Goal: Task Accomplishment & Management: Use online tool/utility

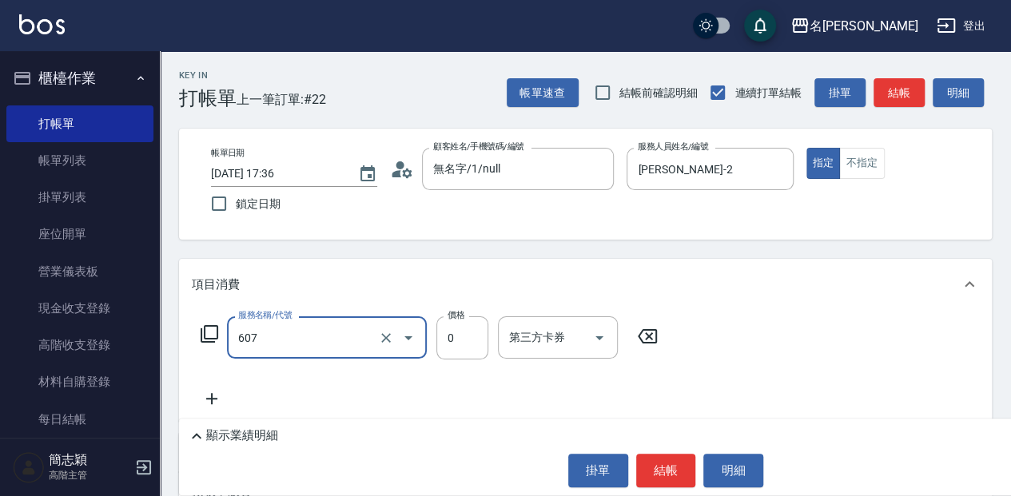
type input "魚子單次0(607)"
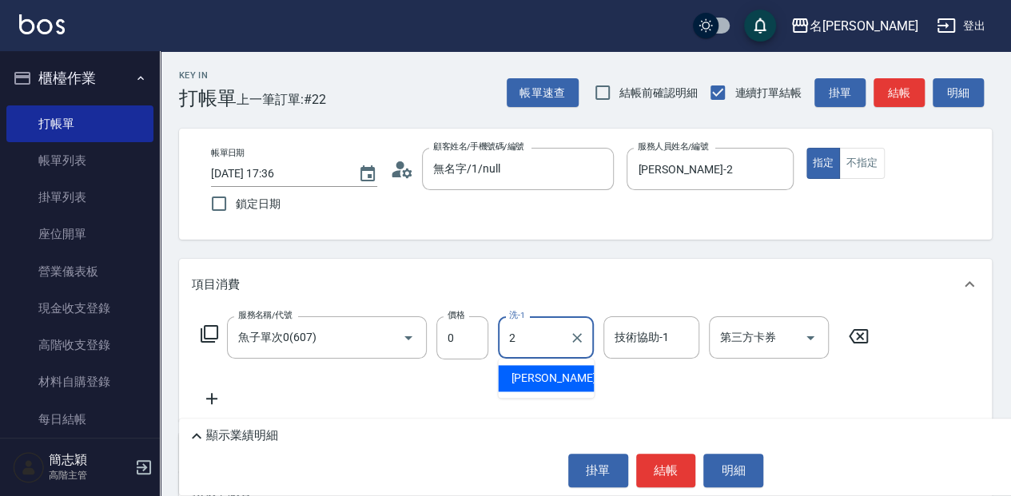
type input "[PERSON_NAME]-2"
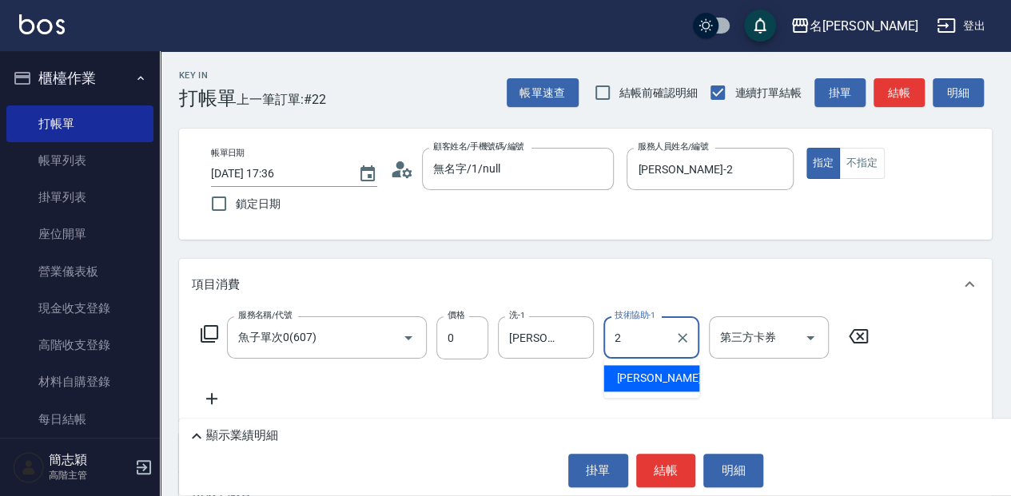
type input "[PERSON_NAME]-2"
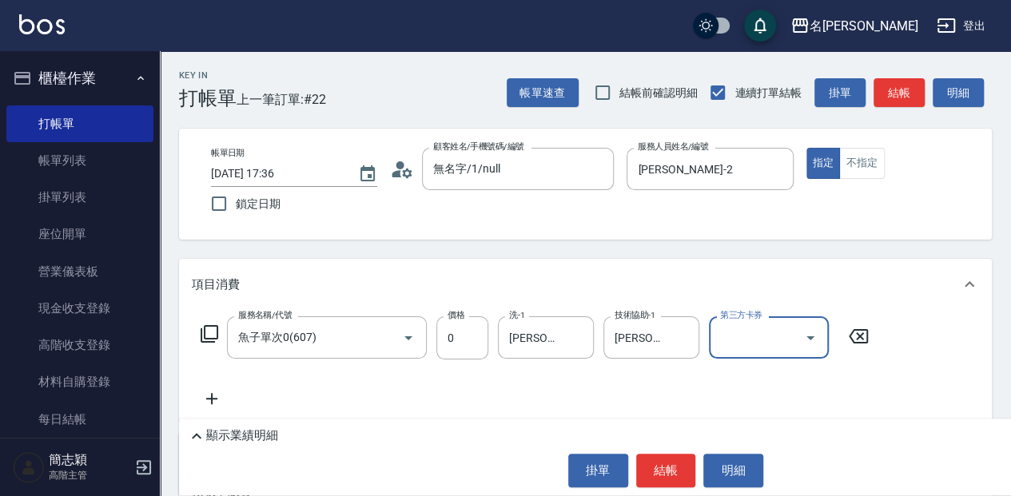
click at [657, 488] on div "顯示業績明細 掛單 結帳 明細" at bounding box center [666, 457] width 974 height 77
click at [659, 478] on button "結帳" at bounding box center [666, 471] width 60 height 34
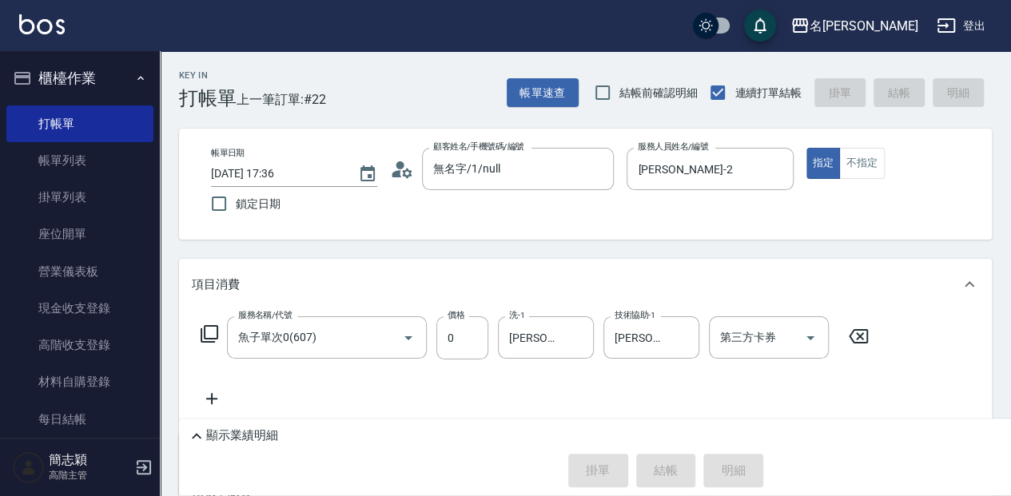
type input "[DATE] 18:44"
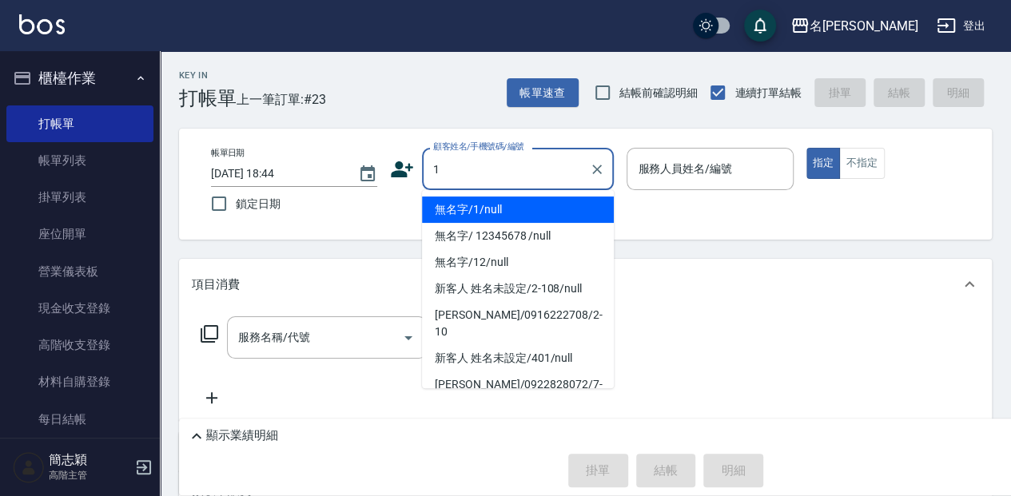
type input "無名字/1/null"
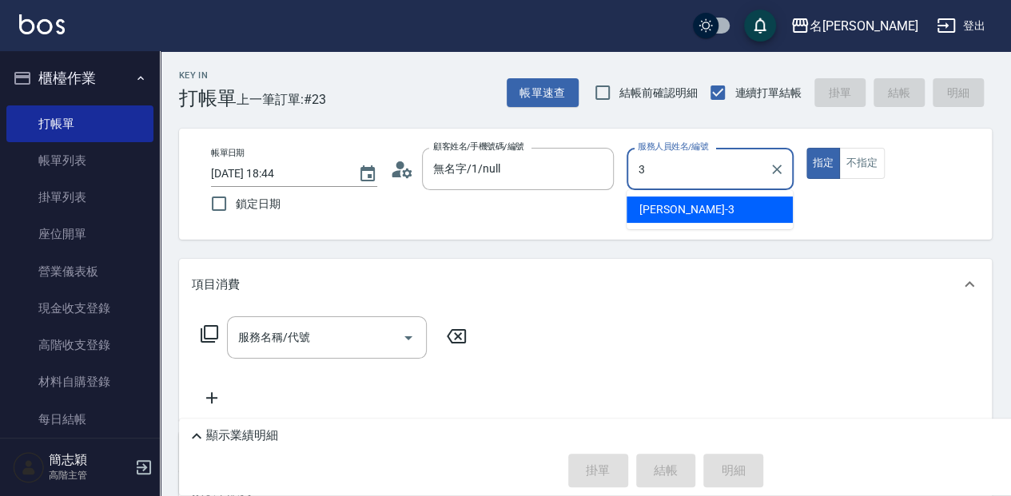
type input "[PERSON_NAME]-3"
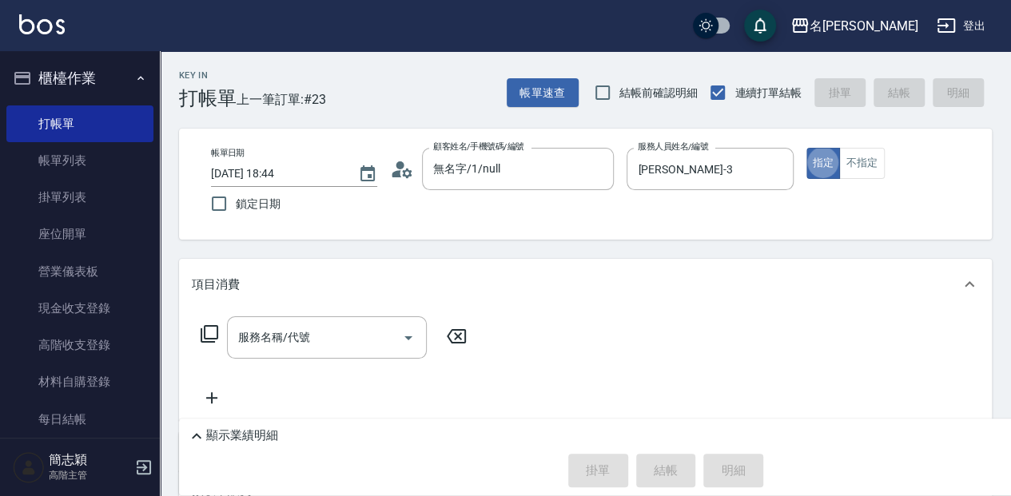
type button "true"
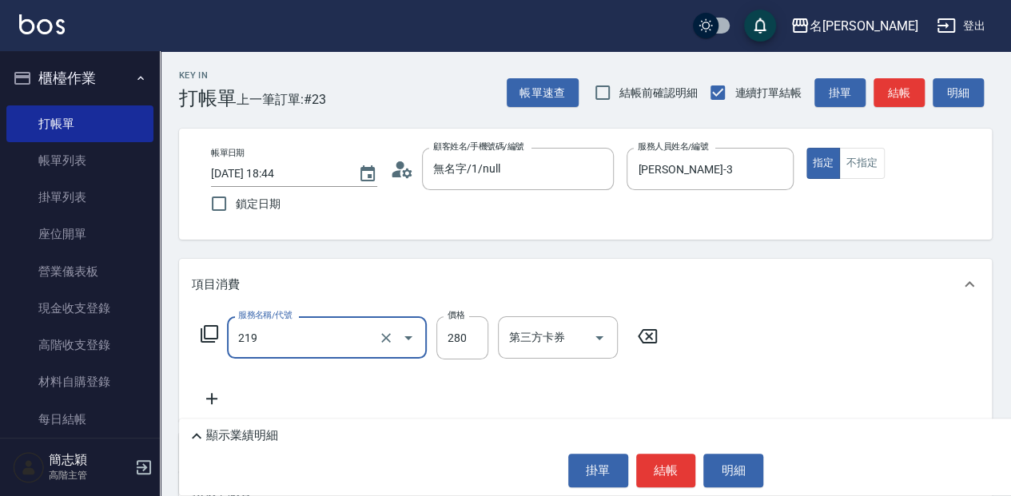
type input "洗髮280(219)"
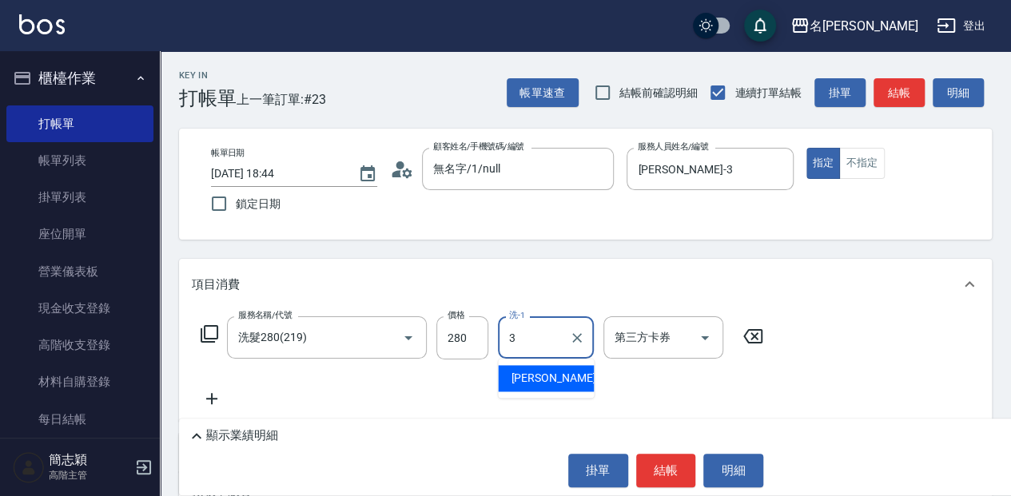
type input "[PERSON_NAME]-3"
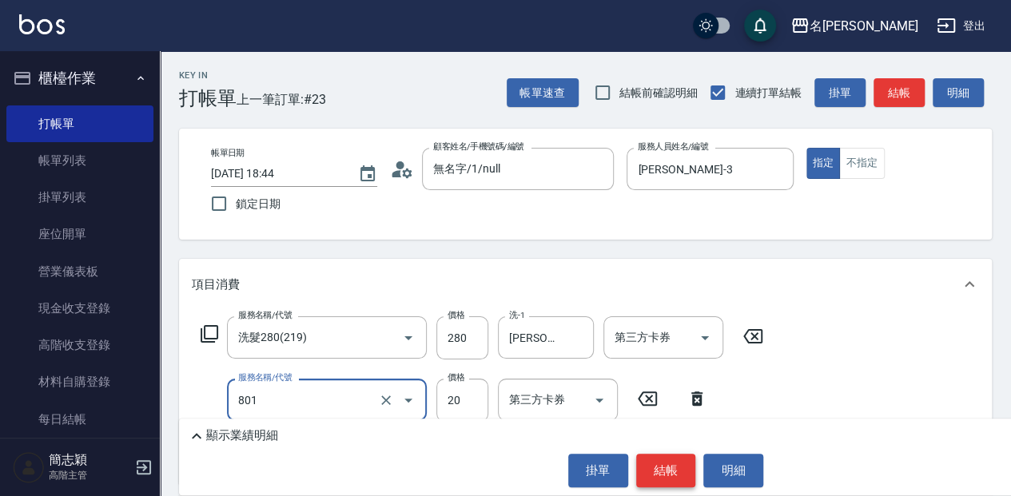
type input "潤絲20(801)"
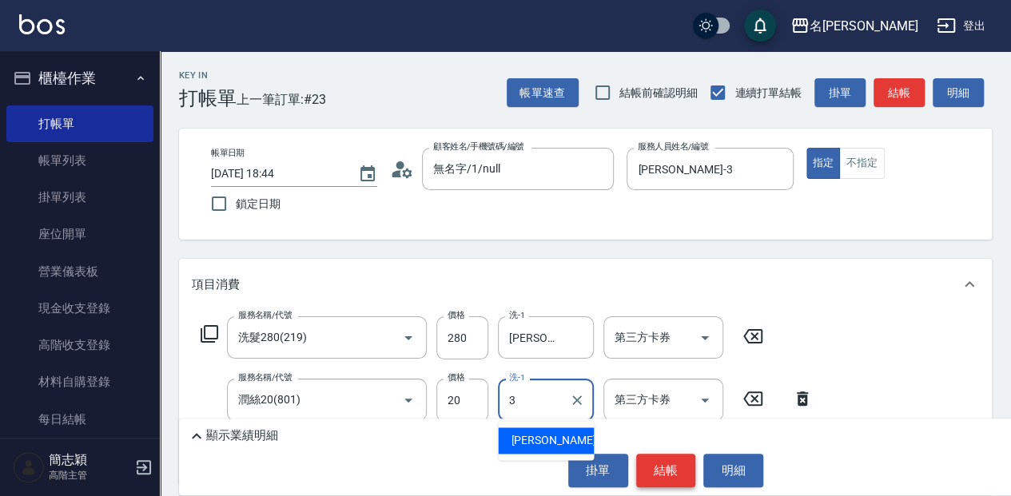
type input "[PERSON_NAME]-3"
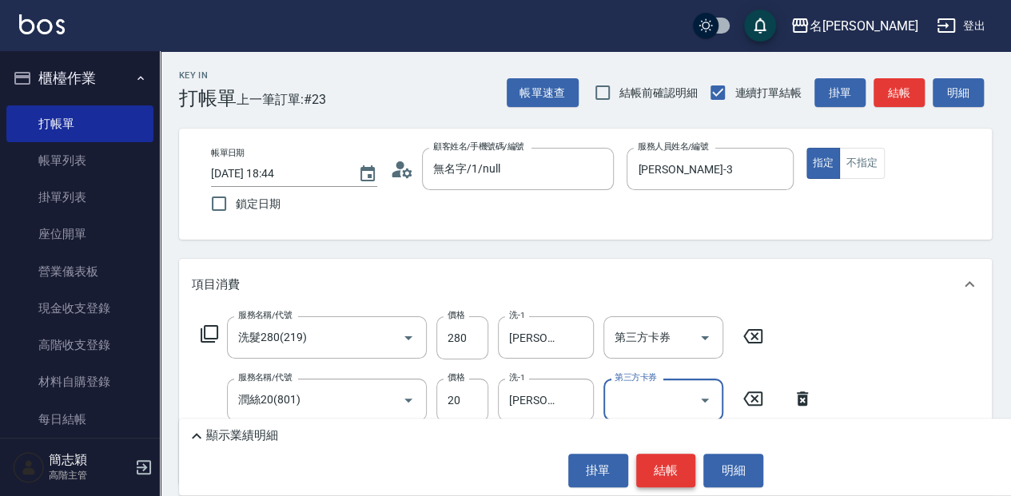
click at [664, 476] on button "結帳" at bounding box center [666, 471] width 60 height 34
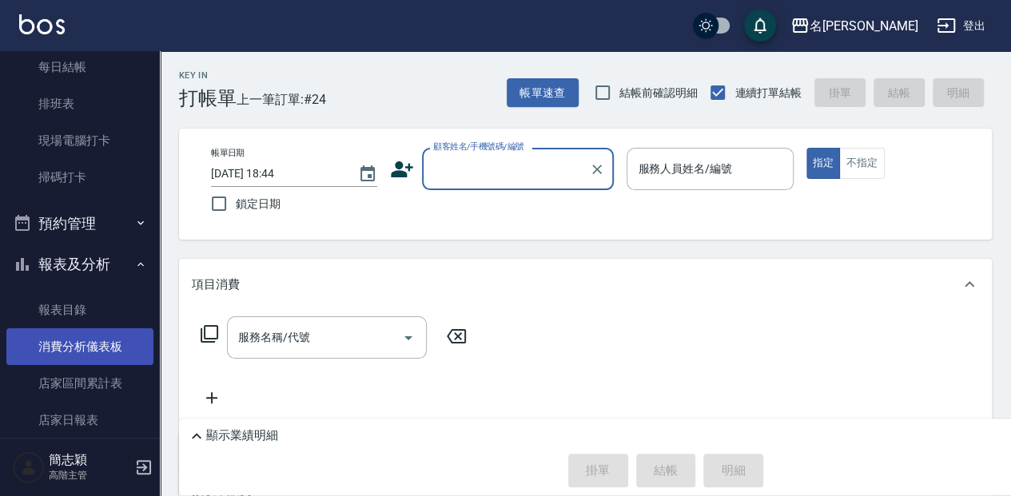
scroll to position [372, 0]
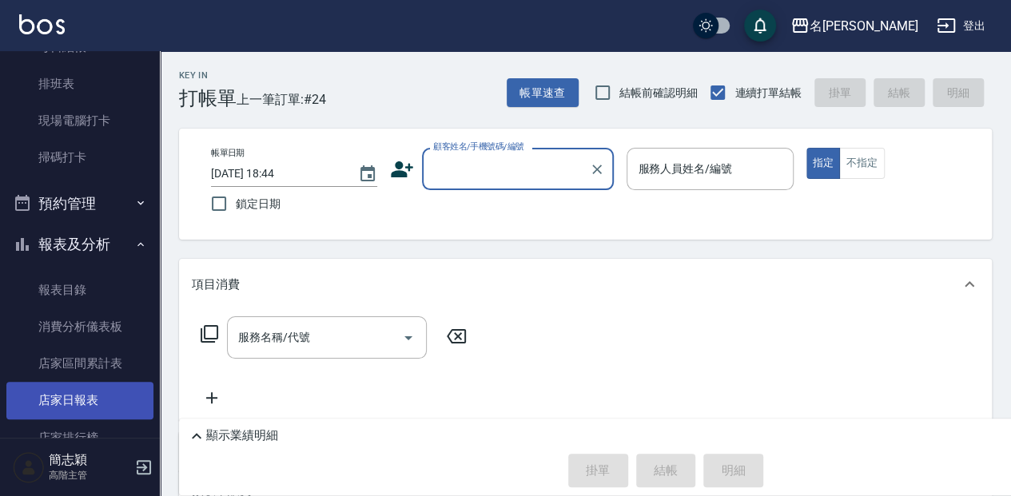
click at [69, 395] on link "店家日報表" at bounding box center [79, 400] width 147 height 37
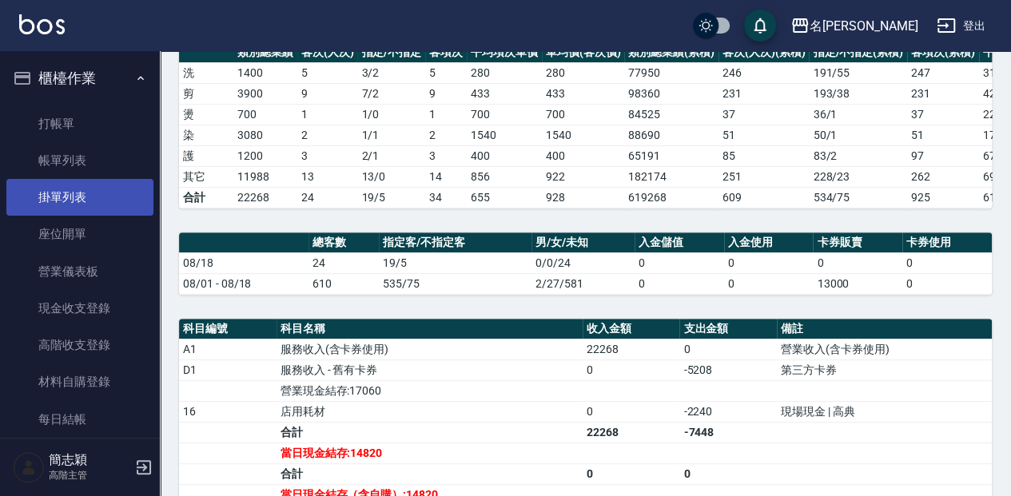
scroll to position [213, 0]
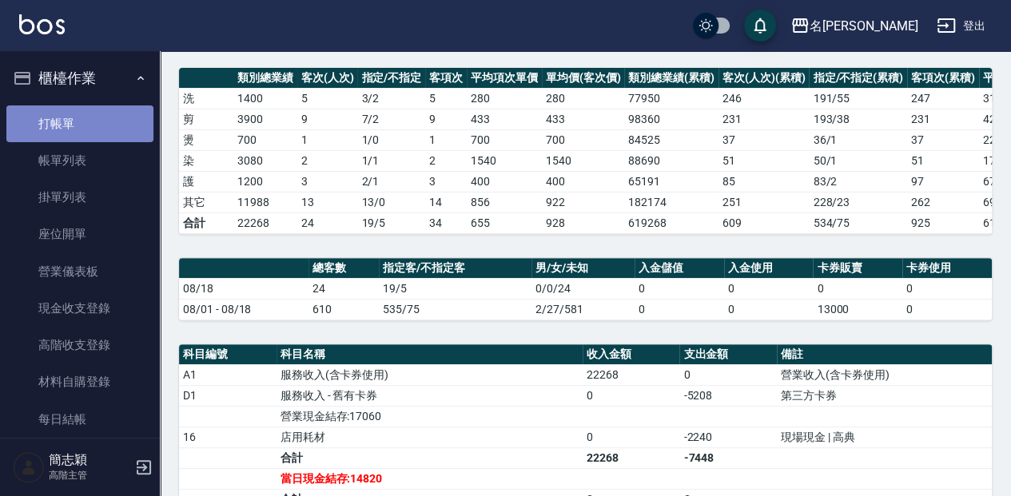
click at [115, 125] on link "打帳單" at bounding box center [79, 124] width 147 height 37
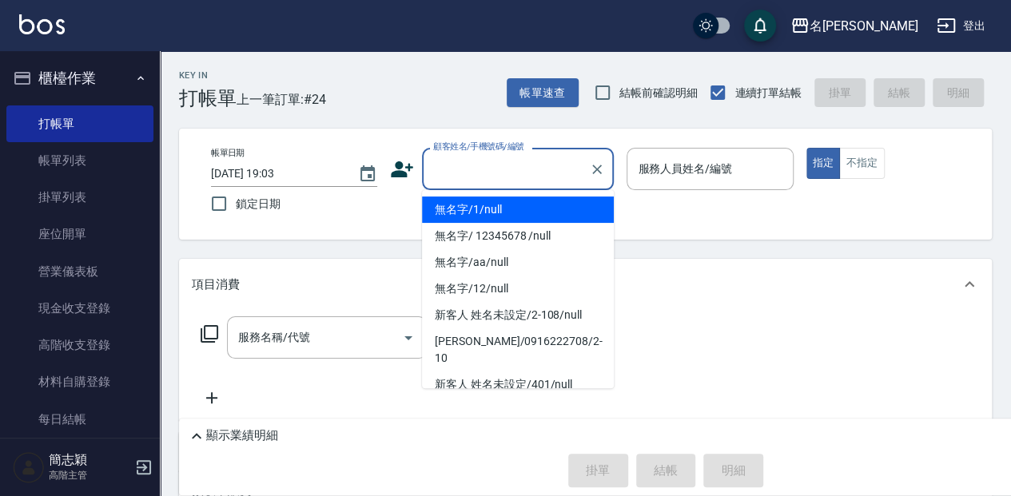
click at [519, 177] on input "顧客姓名/手機號碼/編號" at bounding box center [505, 169] width 153 height 28
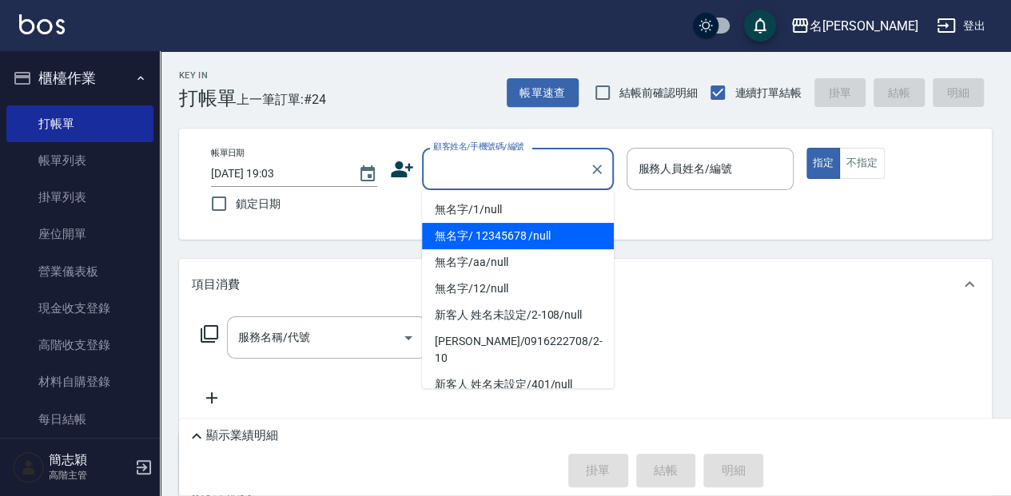
click at [563, 235] on li "無名字/ 12345678 /null" at bounding box center [518, 236] width 192 height 26
type input "無名字/ 12345678 /null"
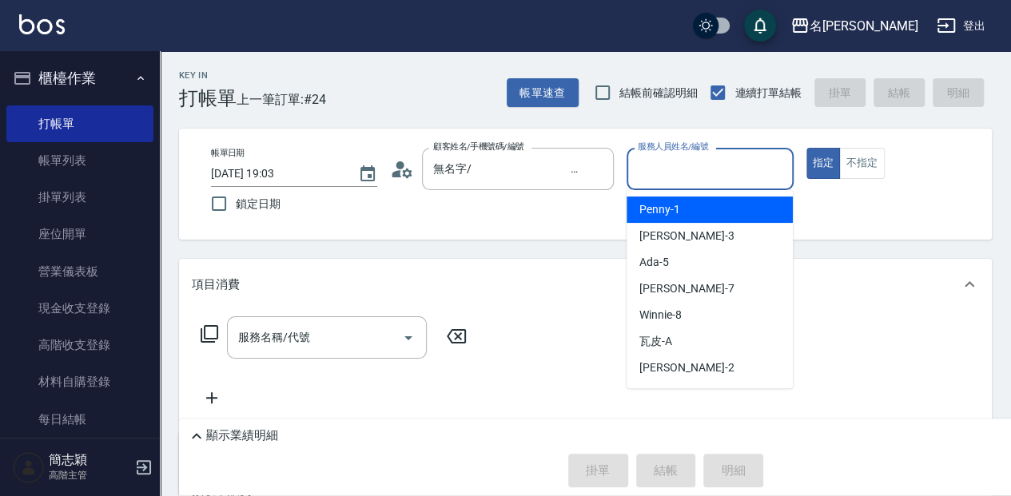
click at [713, 168] on input "服務人員姓名/編號" at bounding box center [710, 169] width 152 height 28
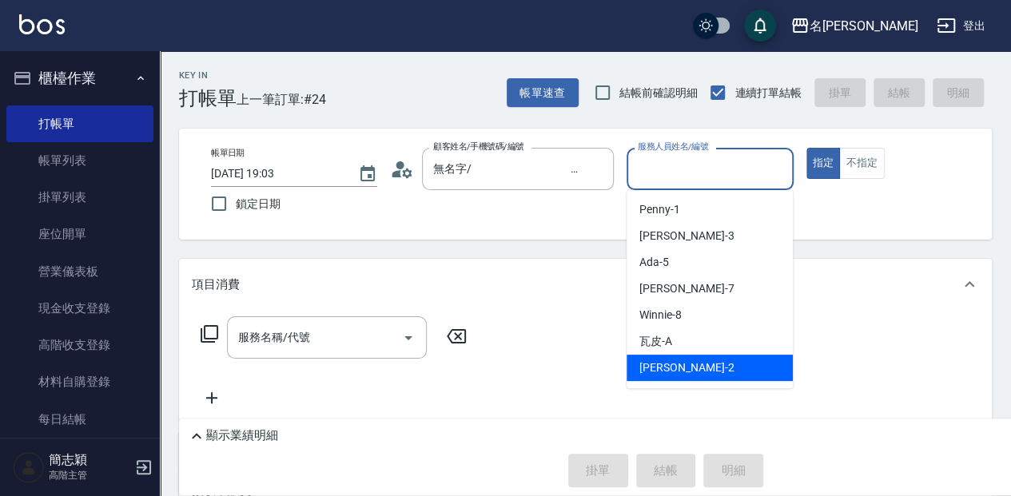
click at [734, 376] on div "[PERSON_NAME] -2" at bounding box center [710, 368] width 166 height 26
type input "[PERSON_NAME]-2"
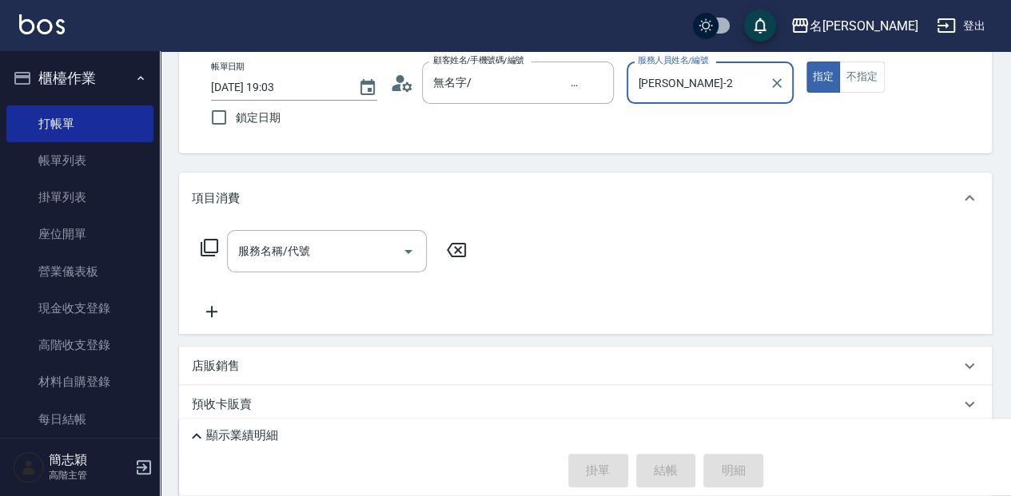
scroll to position [106, 0]
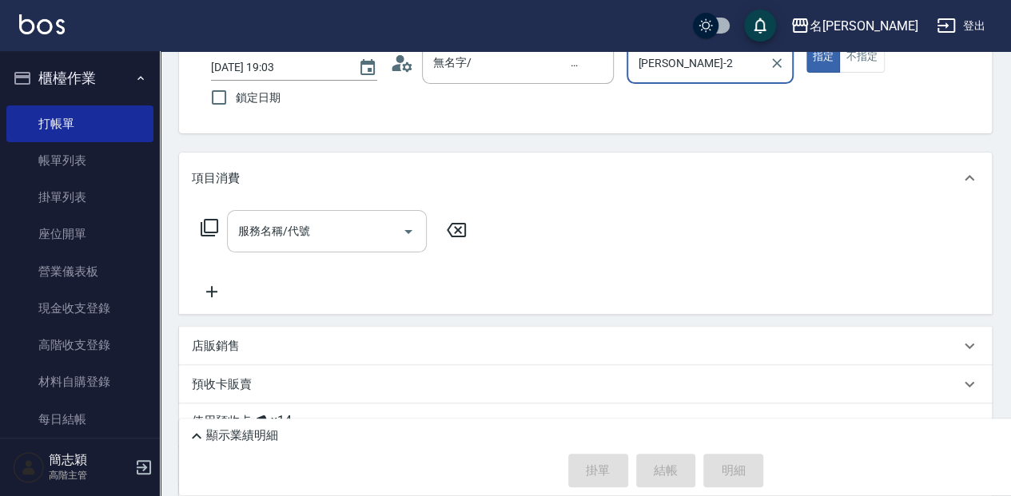
click at [350, 225] on input "服務名稱/代號" at bounding box center [314, 231] width 161 height 28
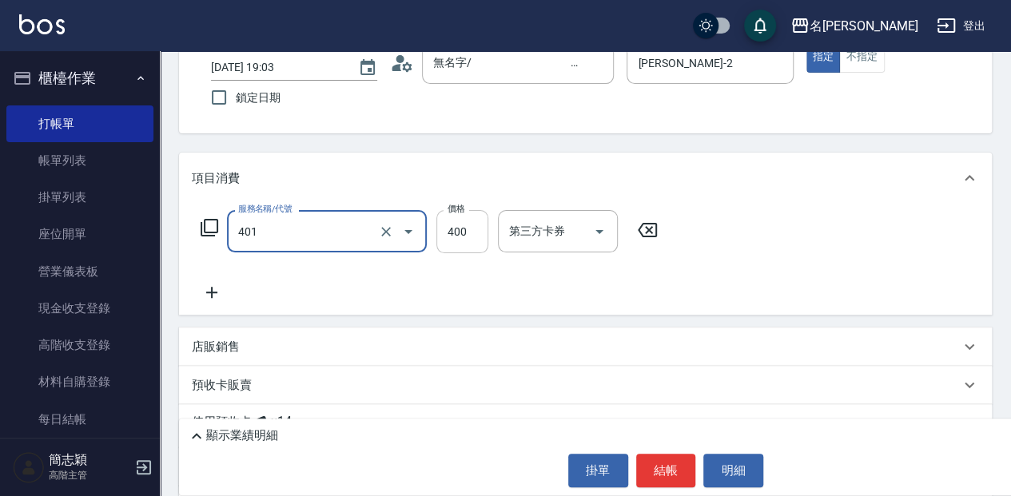
type input "剪髮(400)(401)"
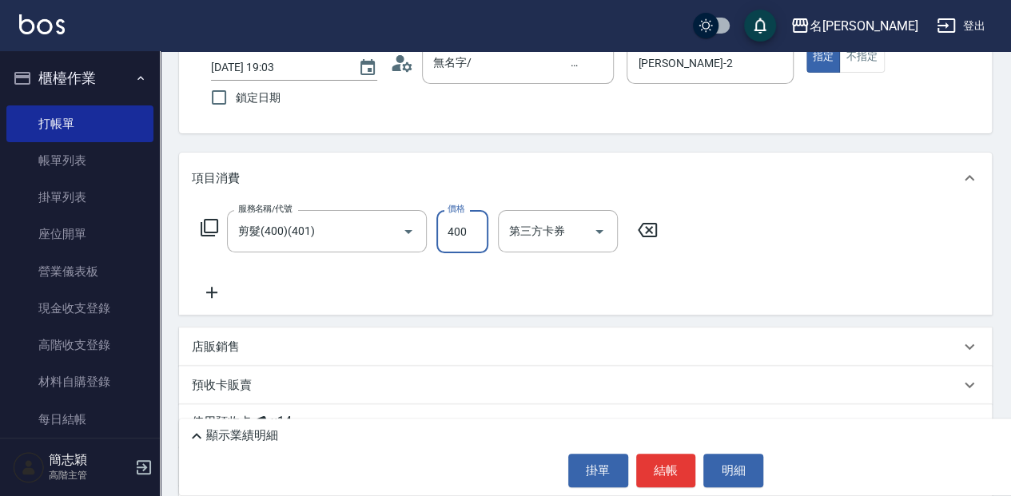
click at [467, 227] on input "400" at bounding box center [462, 231] width 52 height 43
type input "450"
click at [209, 297] on icon at bounding box center [212, 292] width 40 height 19
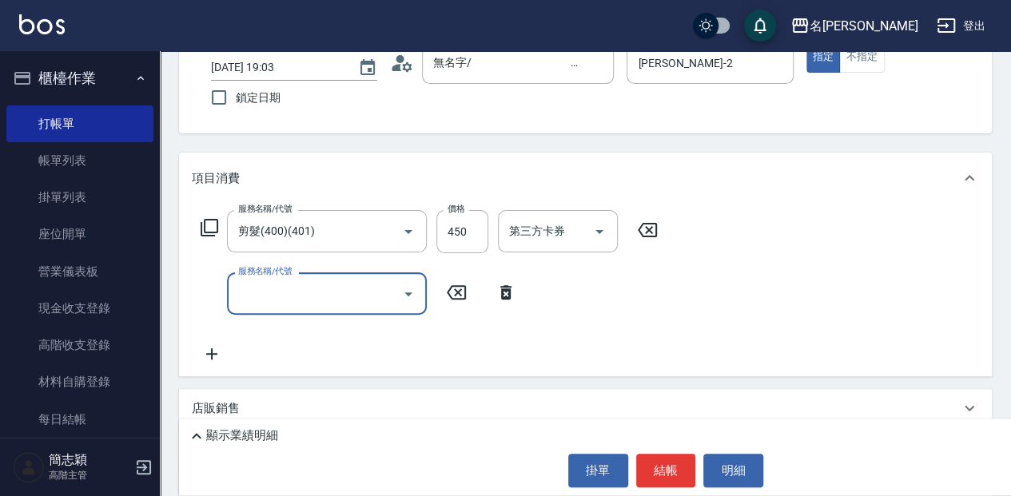
click at [329, 289] on input "服務名稱/代號" at bounding box center [314, 294] width 161 height 28
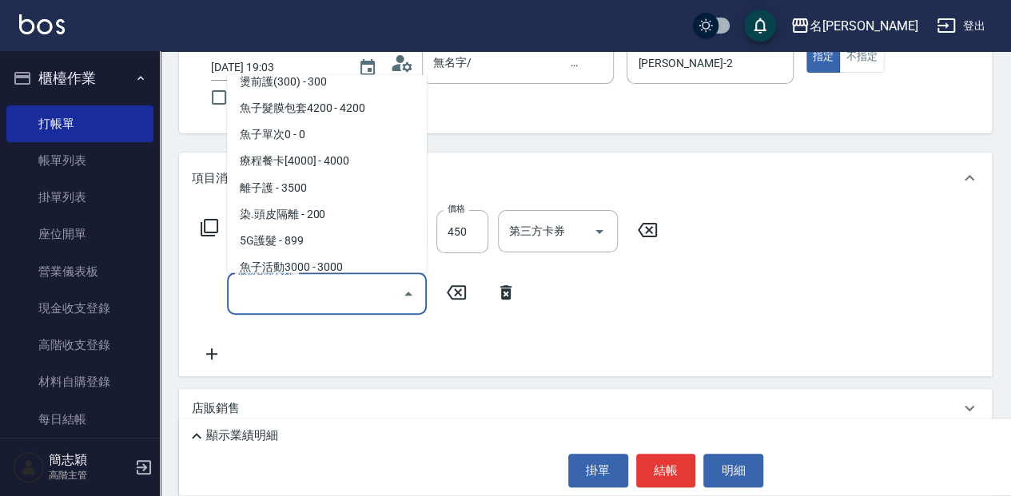
scroll to position [1439, 0]
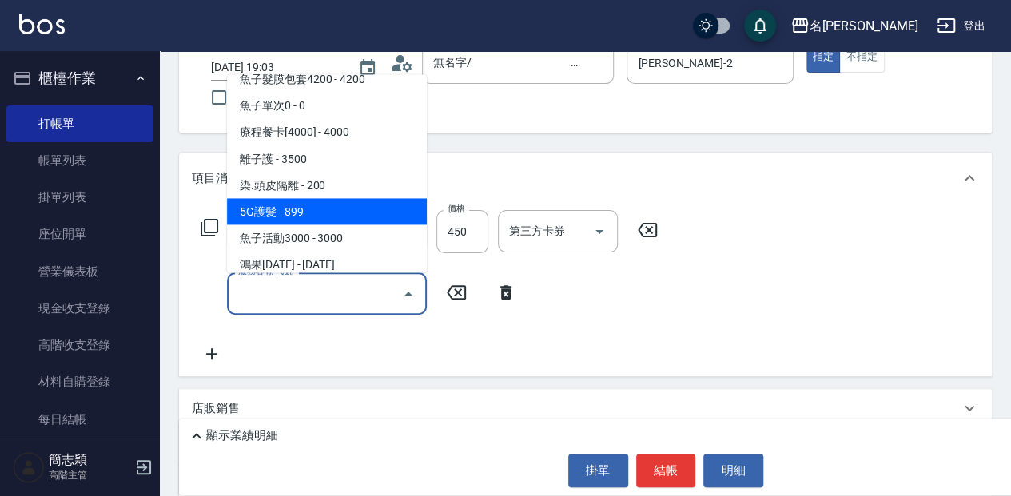
click at [352, 210] on span "5G護髮 - 899" at bounding box center [327, 211] width 200 height 26
type input "5G護髮(613)"
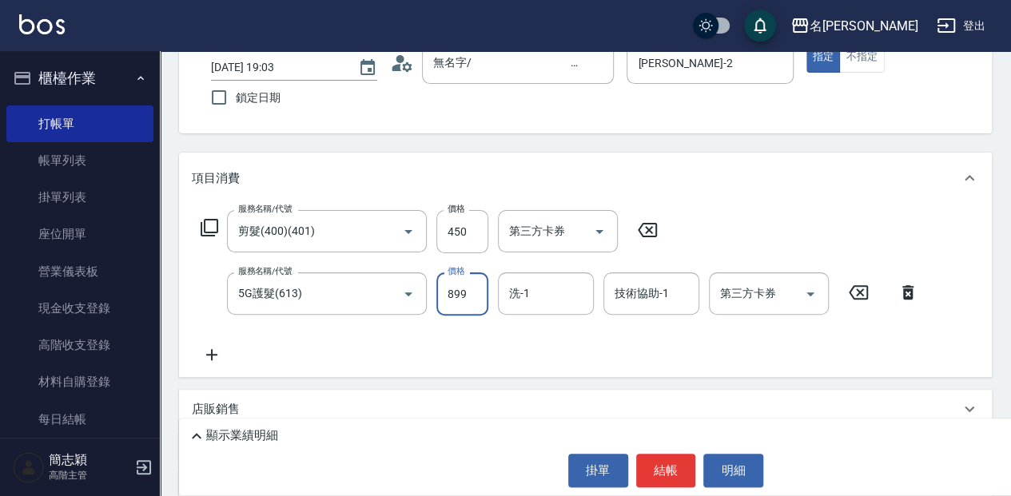
click at [463, 293] on input "899" at bounding box center [462, 294] width 52 height 43
type input "1299"
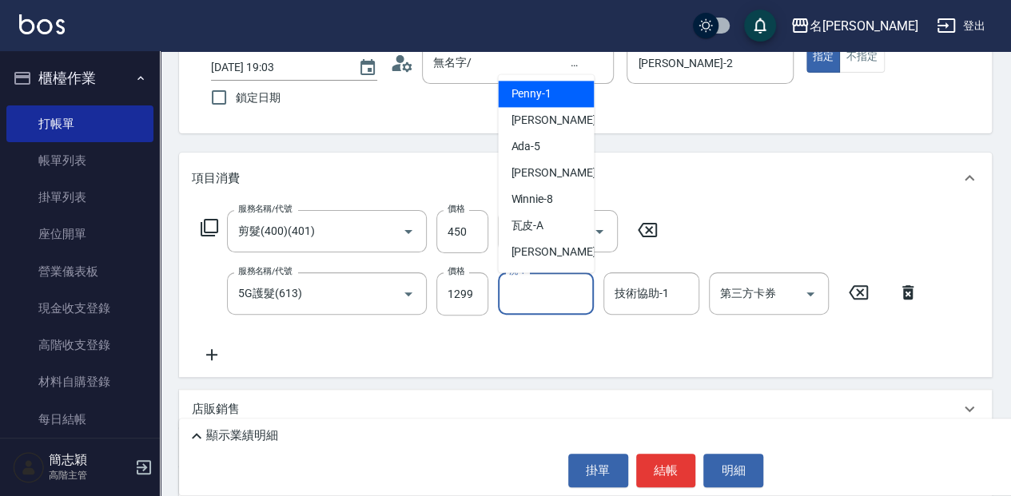
click at [558, 294] on input "洗-1" at bounding box center [546, 294] width 82 height 28
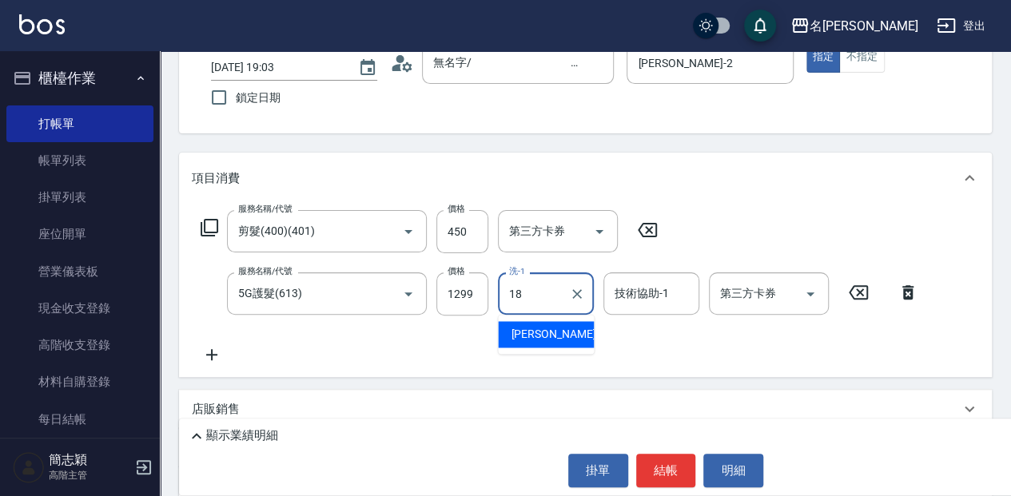
drag, startPoint x: 575, startPoint y: 329, endPoint x: 620, endPoint y: 314, distance: 47.3
click at [575, 329] on div "[PERSON_NAME] -18" at bounding box center [546, 334] width 96 height 26
type input "[PERSON_NAME]-18"
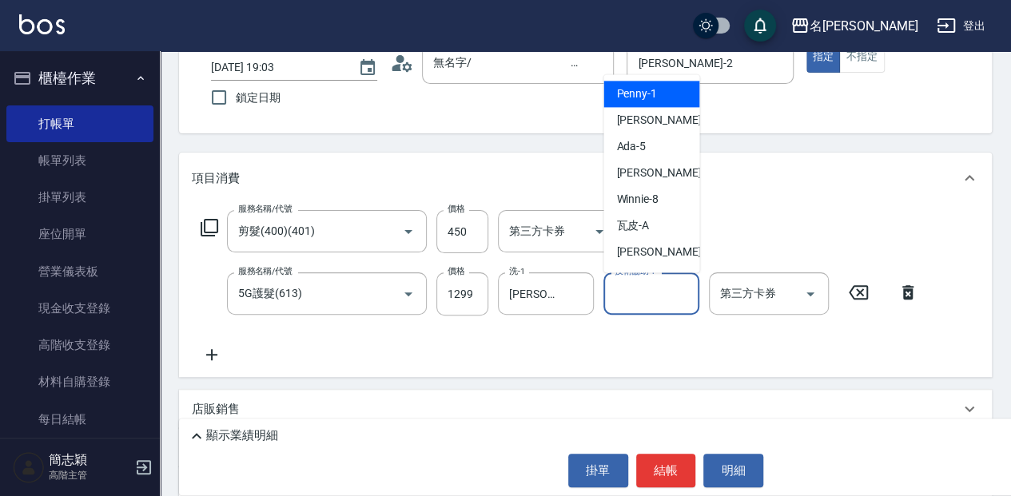
click at [642, 292] on div "技術協助-1 技術協助-1" at bounding box center [651, 294] width 96 height 42
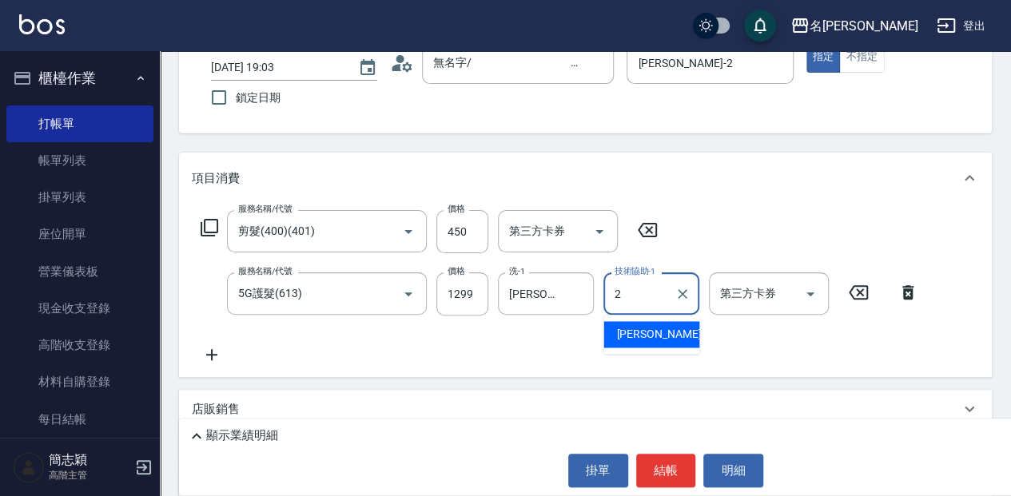
click at [670, 339] on div "[PERSON_NAME] -2" at bounding box center [651, 334] width 96 height 26
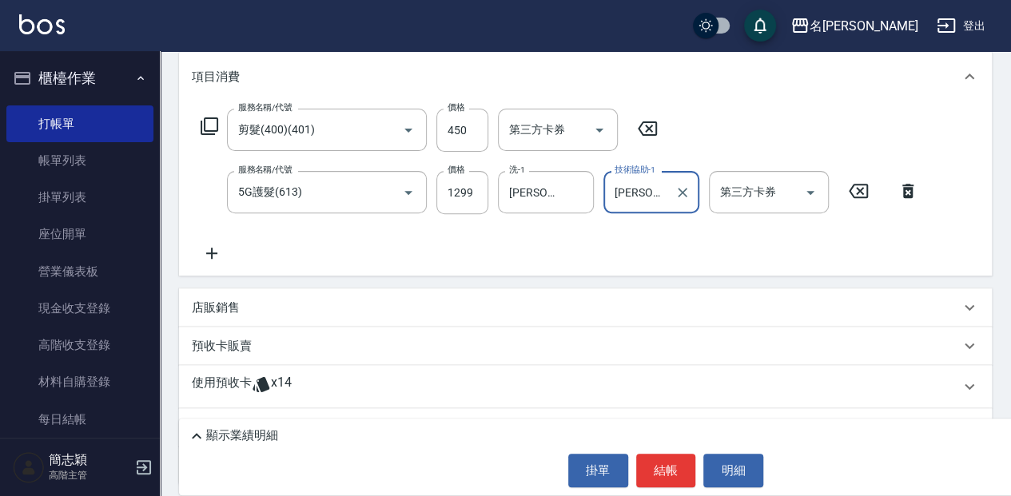
scroll to position [266, 0]
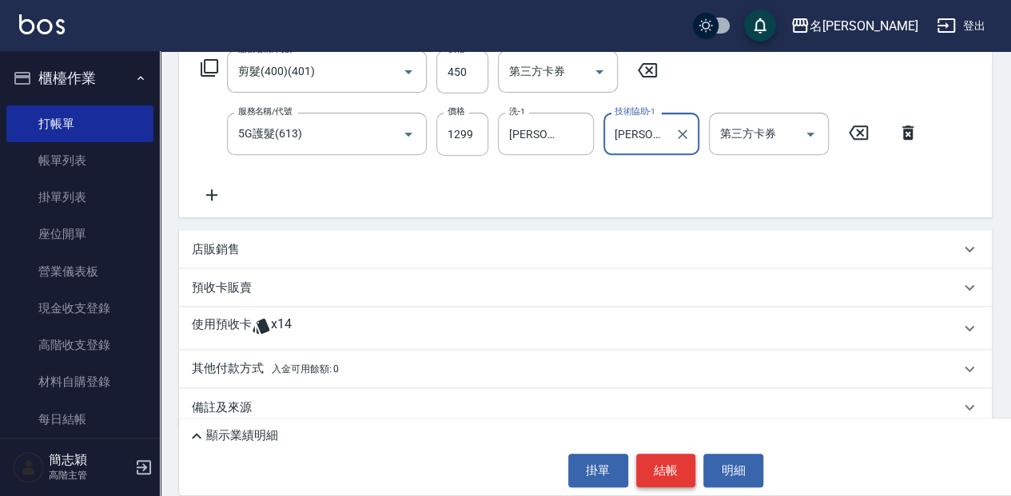
type input "[PERSON_NAME]-2"
click at [674, 472] on button "結帳" at bounding box center [666, 471] width 60 height 34
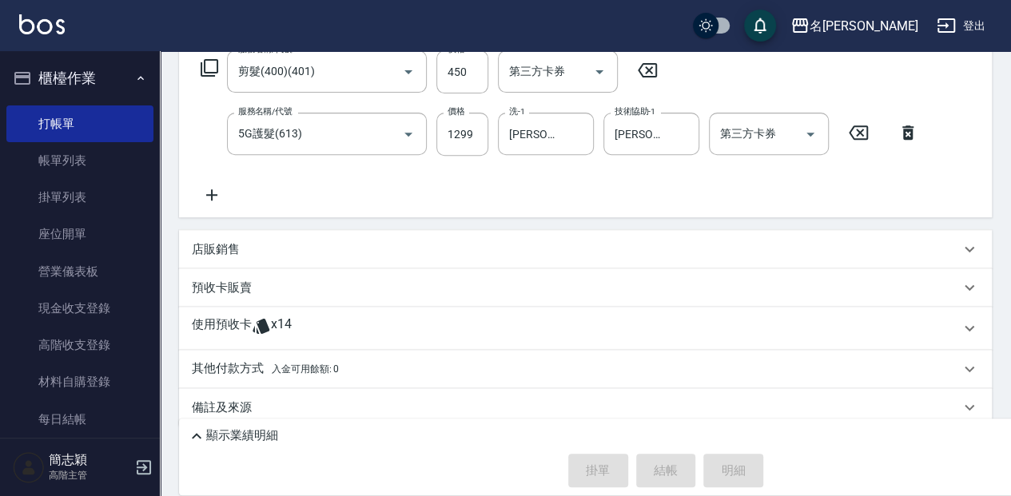
type input "[DATE] 19:04"
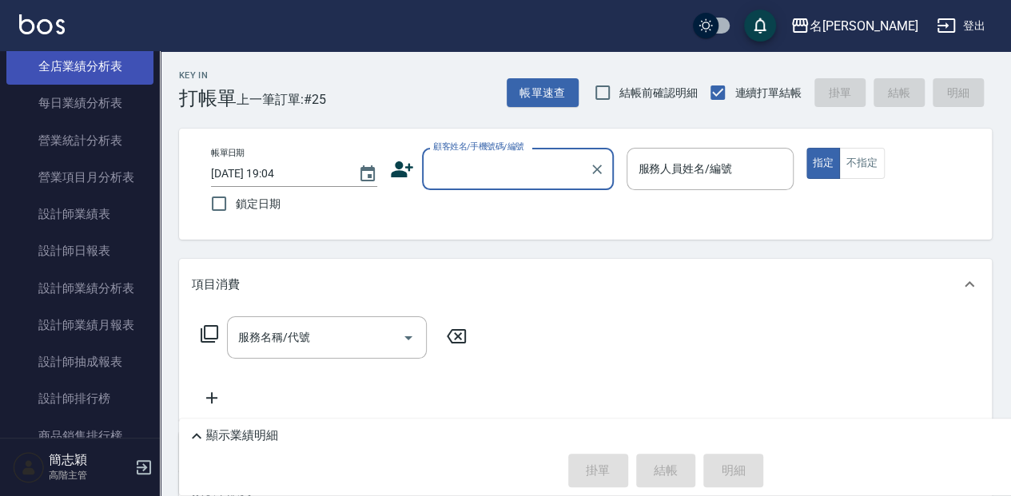
scroll to position [1012, 0]
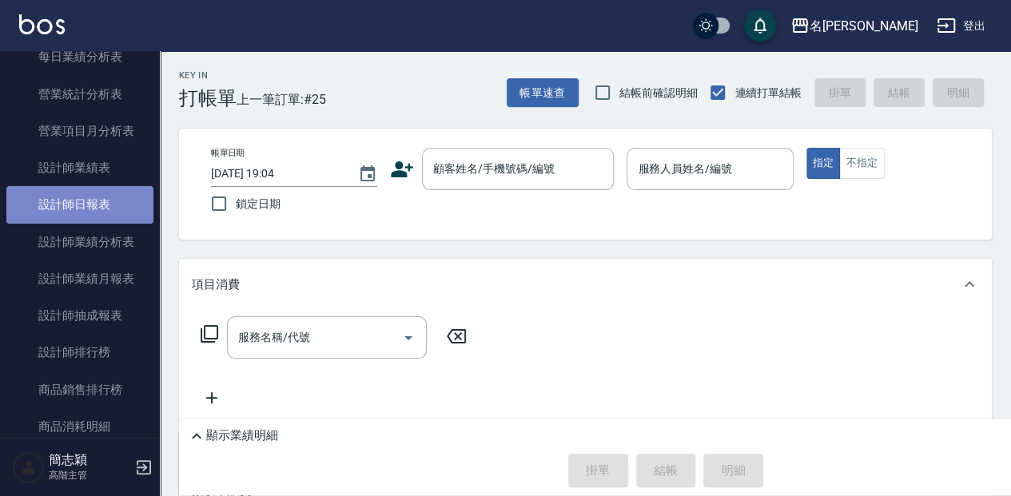
click at [109, 208] on link "設計師日報表" at bounding box center [79, 204] width 147 height 37
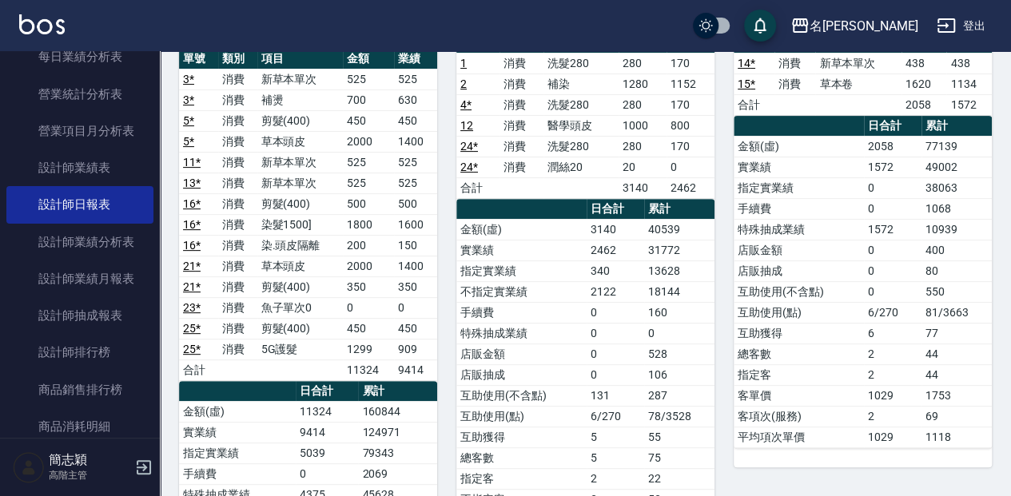
scroll to position [213, 0]
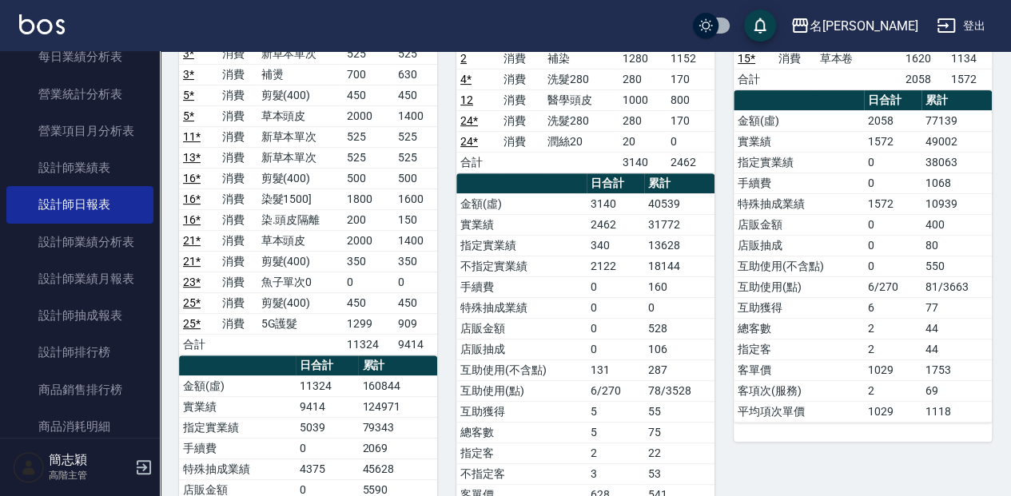
click at [152, 249] on nav "櫃檯作業 打帳單 帳單列表 掛單列表 座位開單 營業儀表板 現金收支登錄 高階收支登錄 材料自購登錄 每日結帳 排班表 現場電腦打卡 掃碼打卡 預約管理 預約…" at bounding box center [80, 244] width 160 height 387
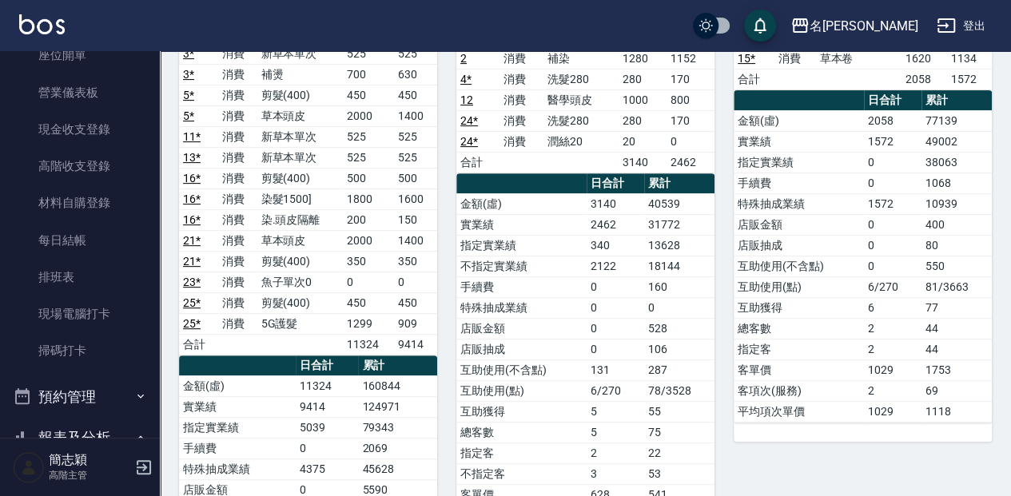
scroll to position [0, 0]
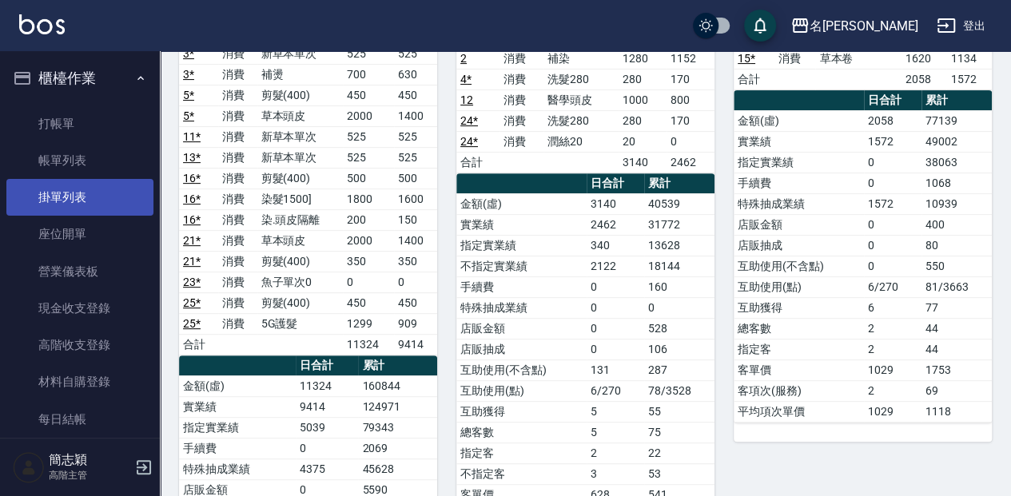
click at [111, 133] on link "打帳單" at bounding box center [79, 124] width 147 height 37
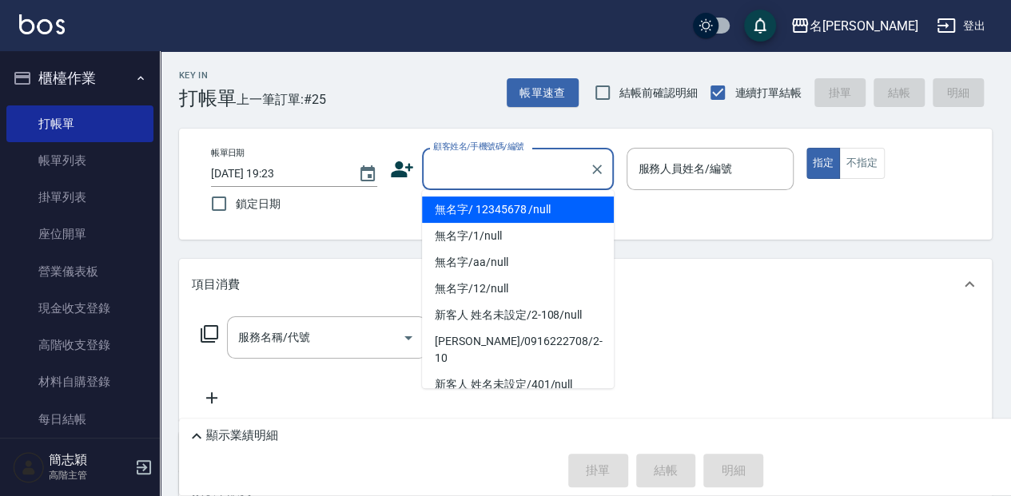
click at [496, 169] on input "顧客姓名/手機號碼/編號" at bounding box center [505, 169] width 153 height 28
click at [512, 209] on li "無名字/ 12345678 /null" at bounding box center [518, 210] width 192 height 26
type input "無名字/ 12345678 /null"
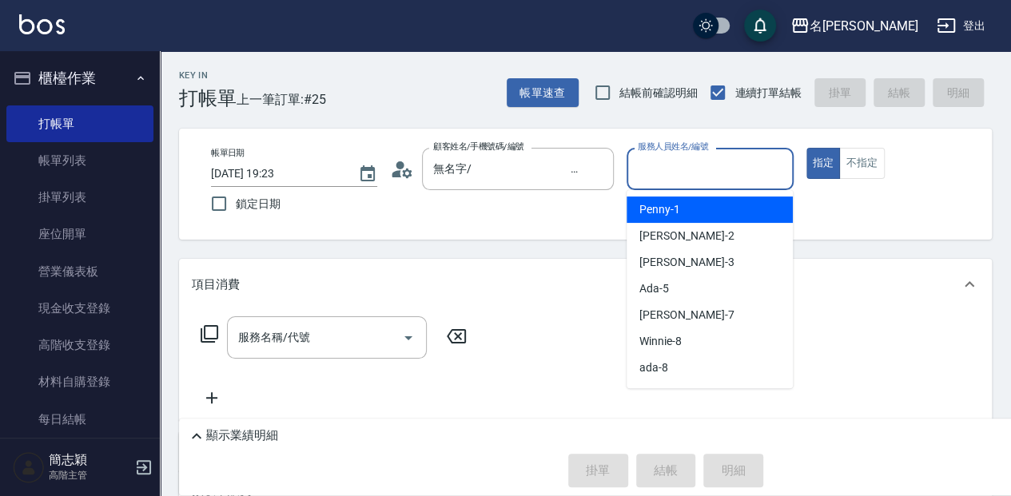
click at [724, 178] on input "服務人員姓名/編號" at bounding box center [710, 169] width 152 height 28
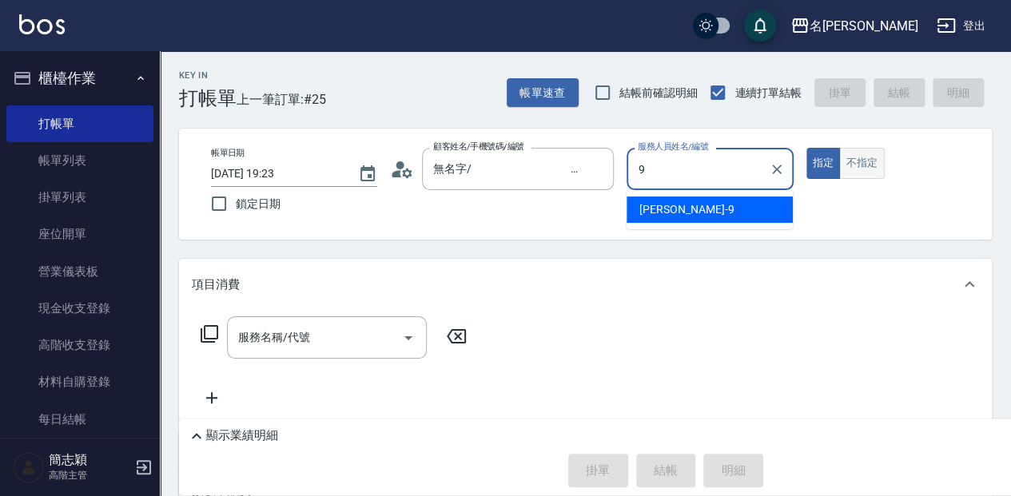
type input "[PERSON_NAME]-9"
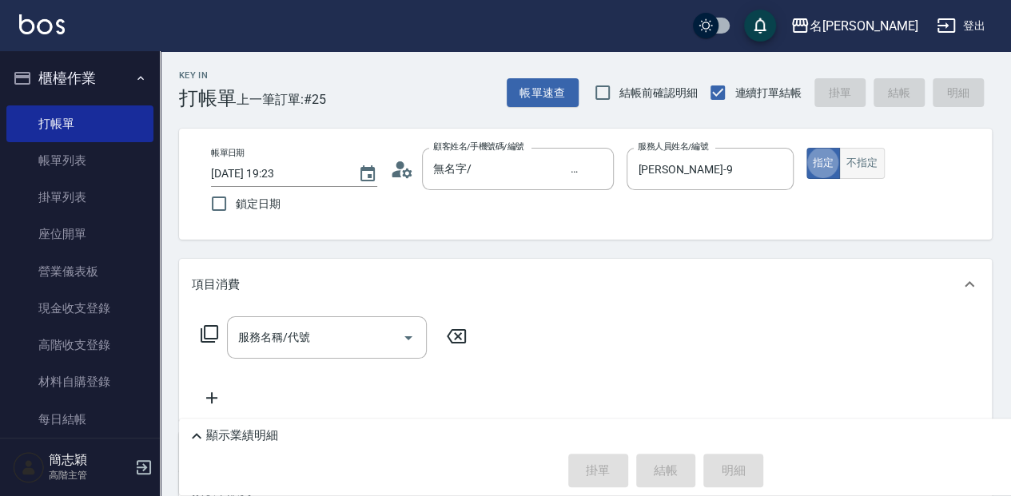
type button "true"
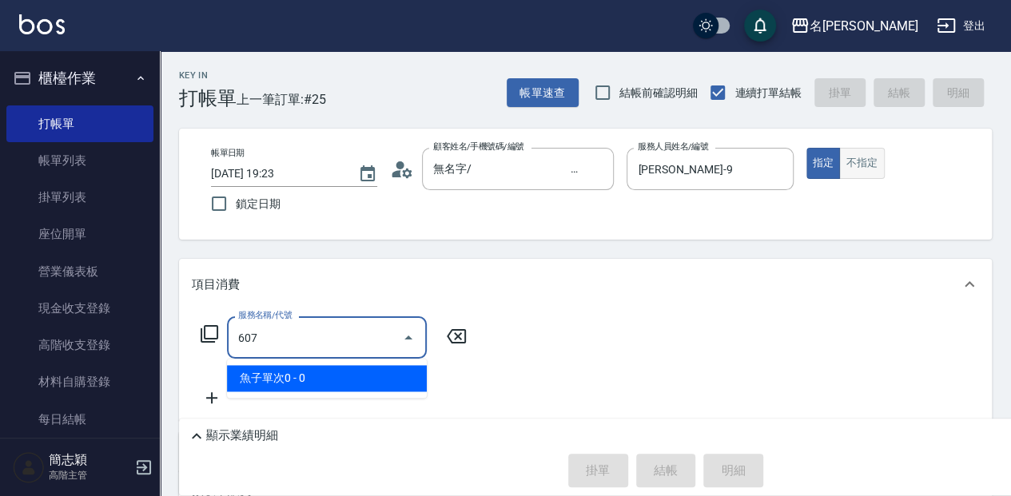
type input "魚子單次0(607)"
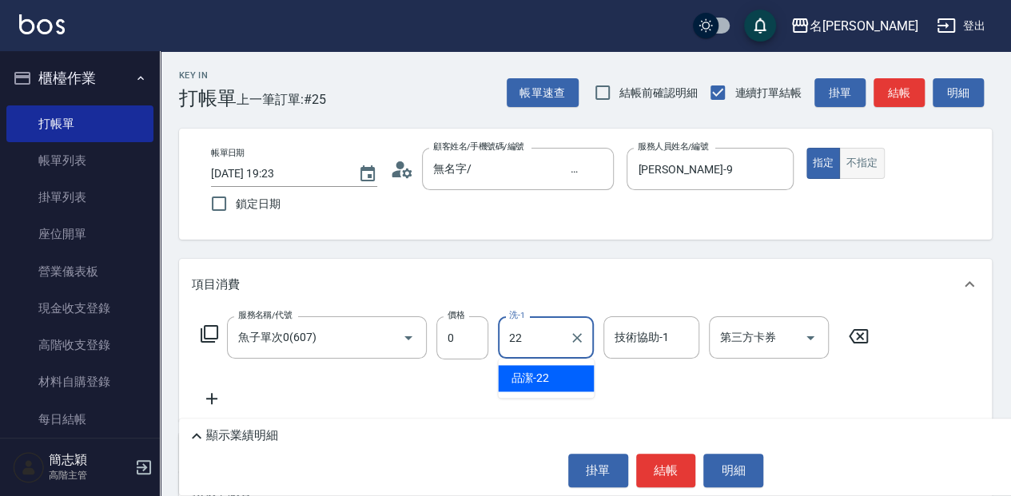
type input "品潔-22"
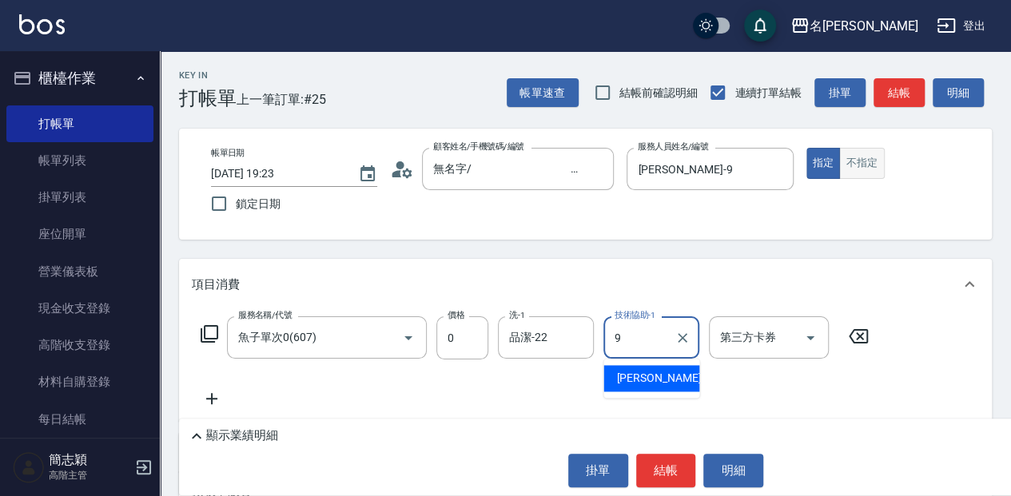
type input "[PERSON_NAME]-9"
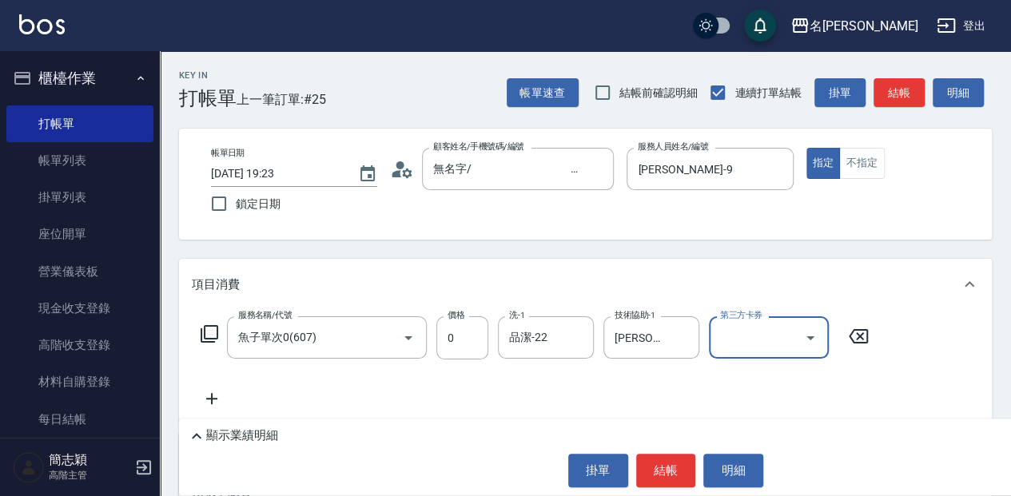
click at [678, 460] on button "結帳" at bounding box center [666, 471] width 60 height 34
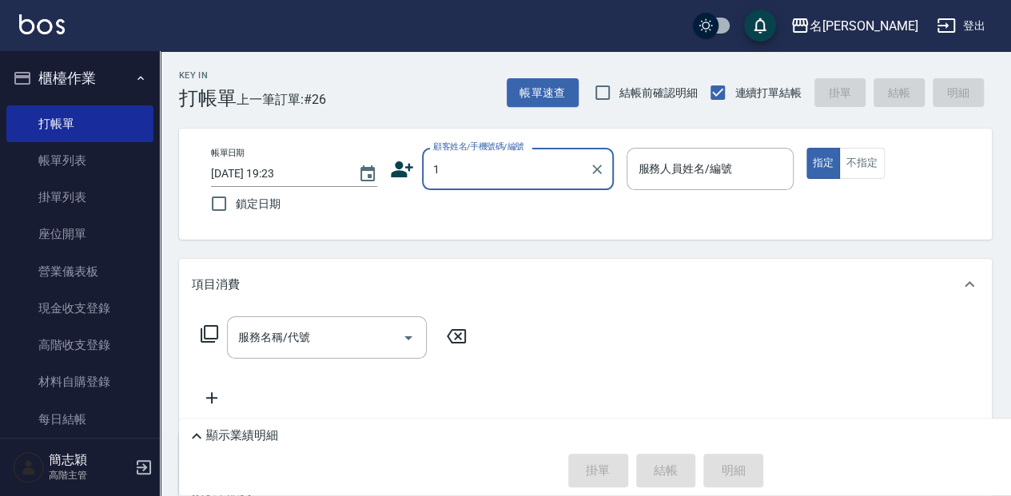
type input "無名字/ 12345678 /null"
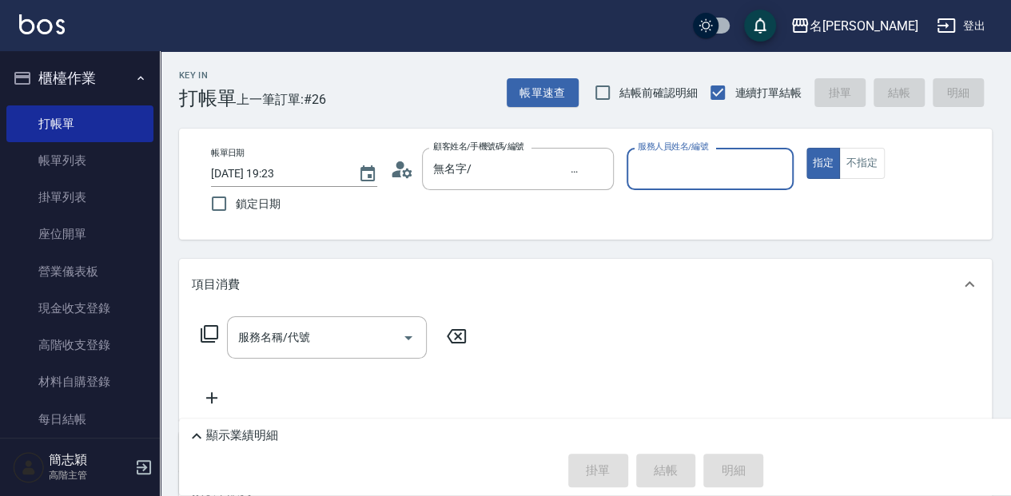
type input "8"
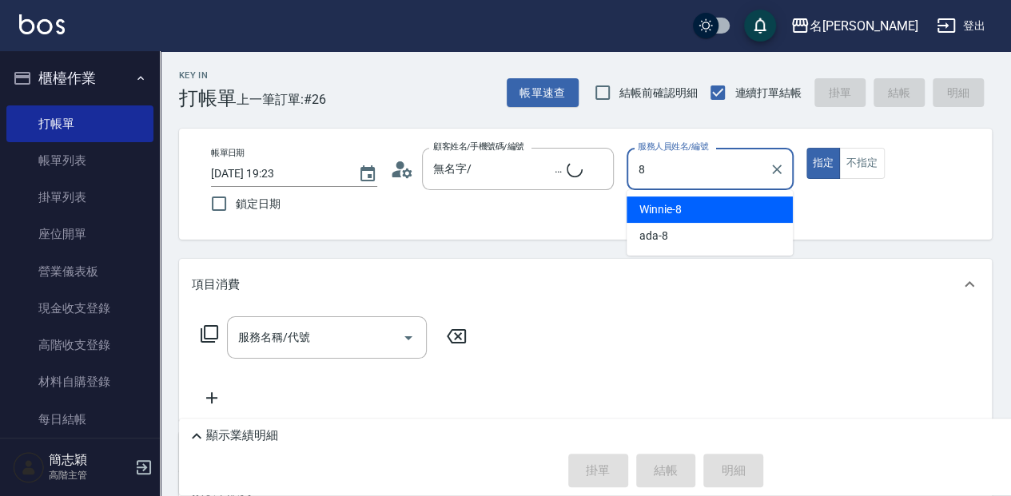
type input "無名字/1/null"
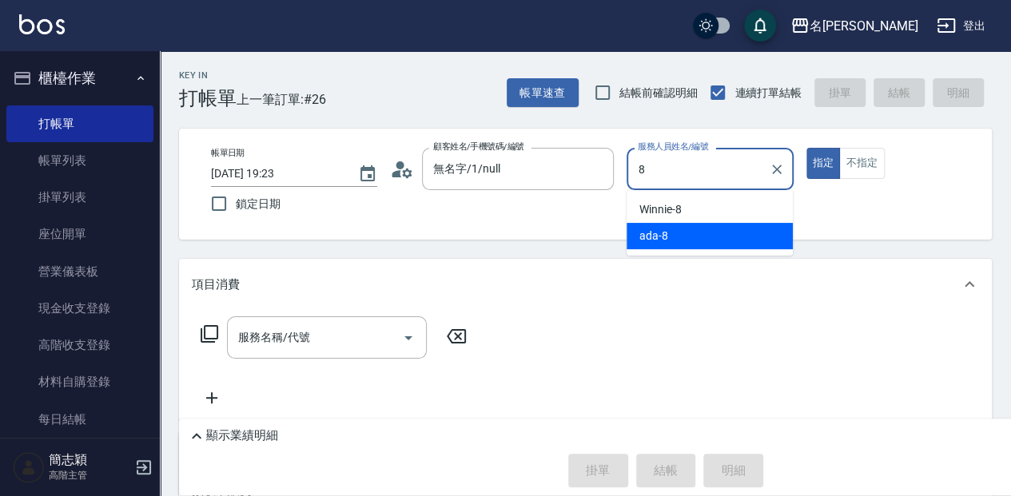
type input "ada-8"
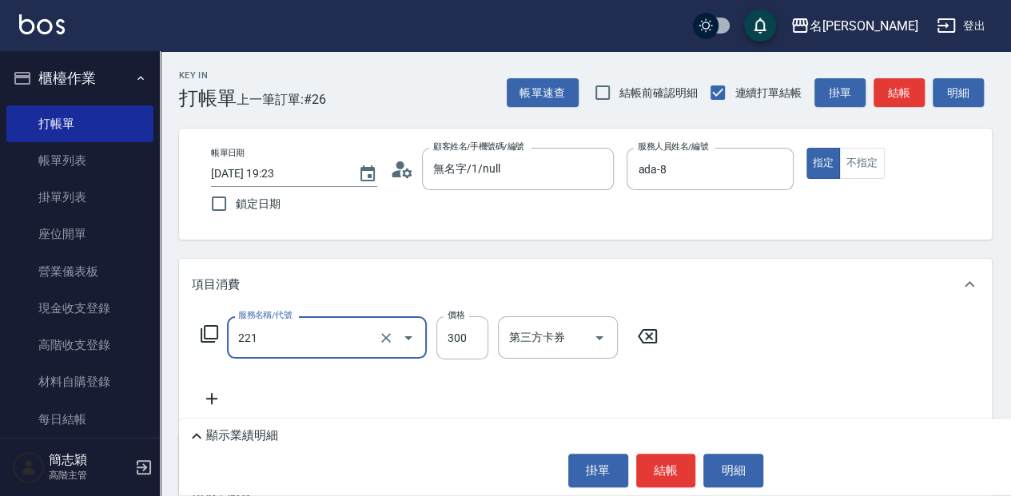
type input "洗髮300(221)"
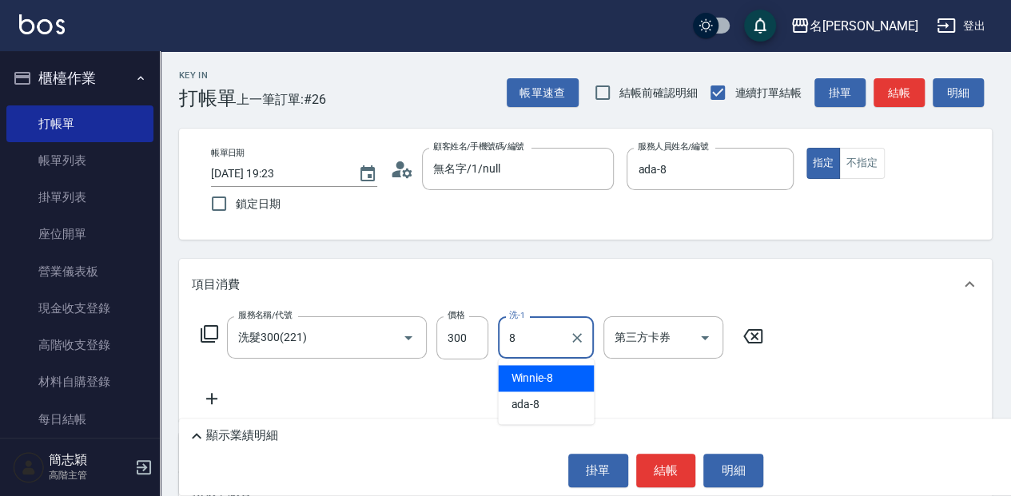
type input "Winnie-8"
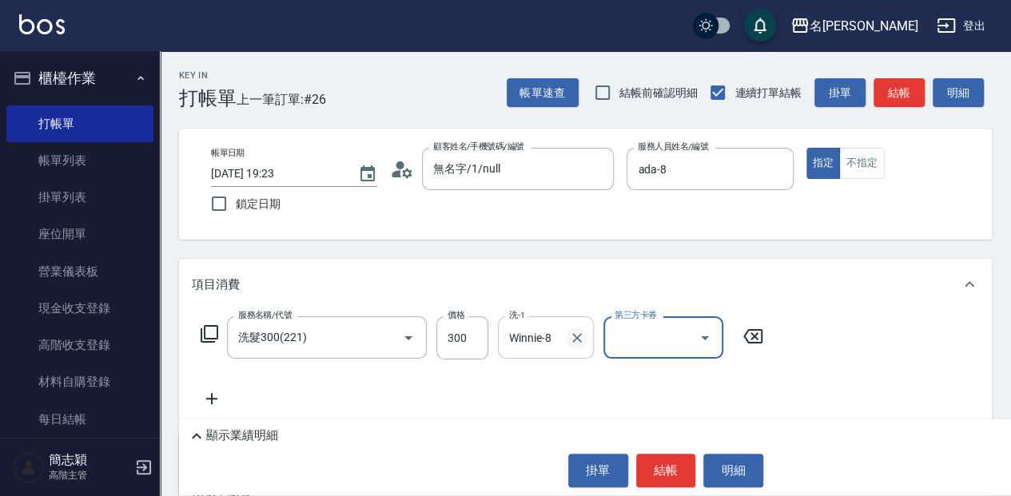
click at [574, 334] on icon "Clear" at bounding box center [577, 338] width 10 height 10
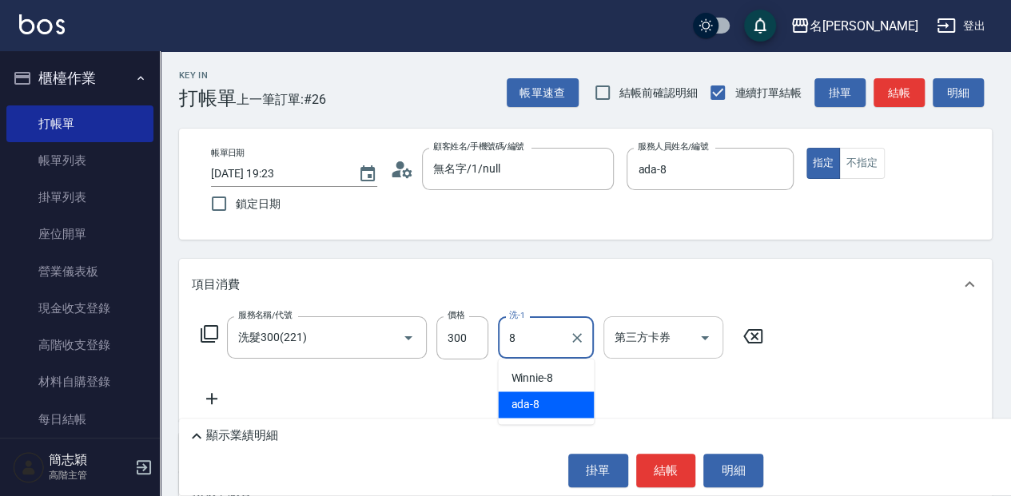
type input "ada-8"
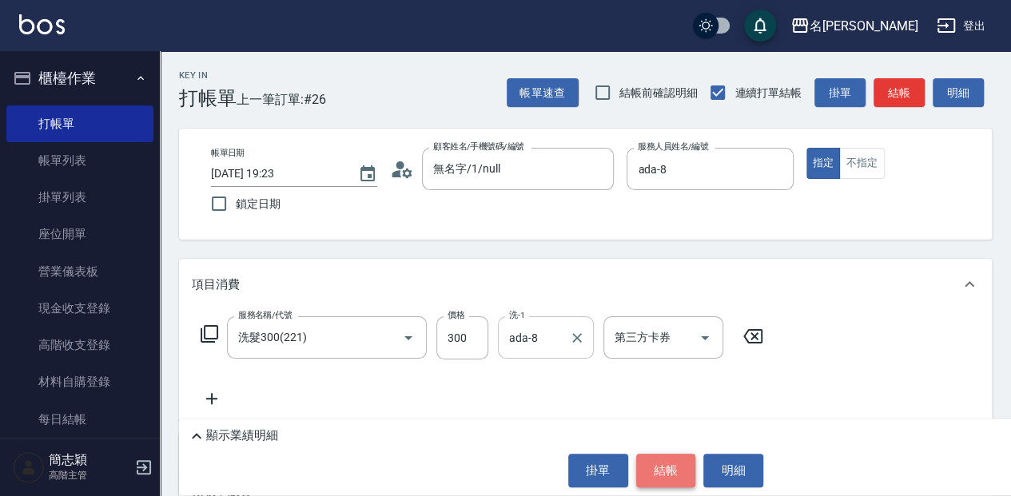
click at [671, 481] on button "結帳" at bounding box center [666, 471] width 60 height 34
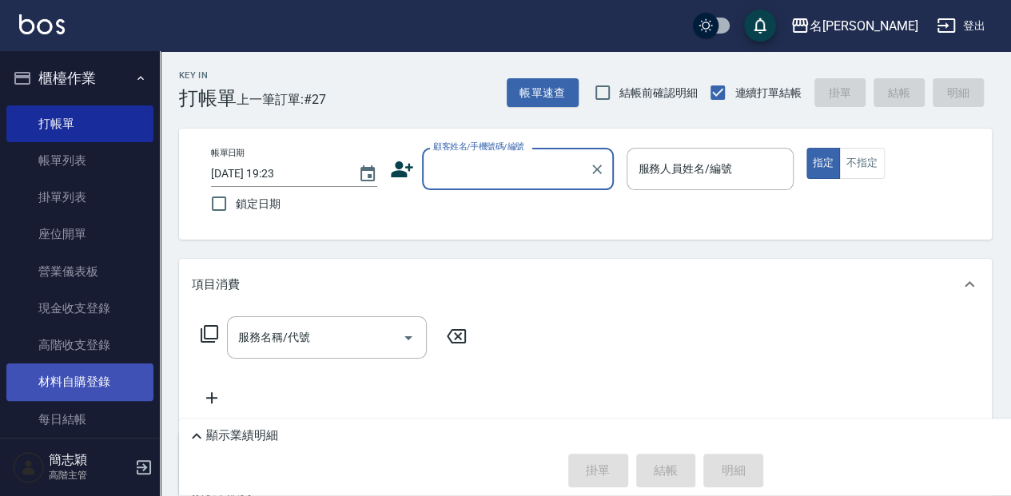
click at [101, 387] on link "材料自購登錄" at bounding box center [79, 382] width 147 height 37
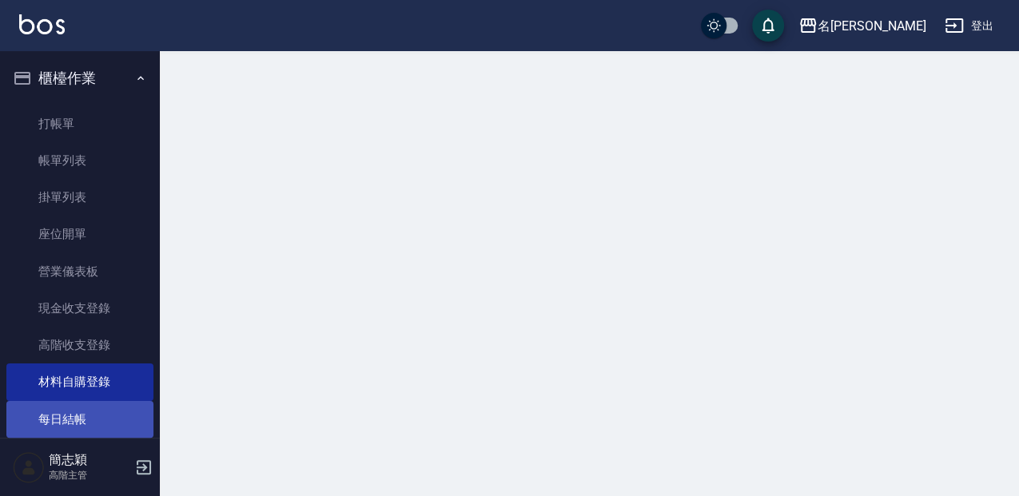
click at [102, 412] on link "每日結帳" at bounding box center [79, 419] width 147 height 37
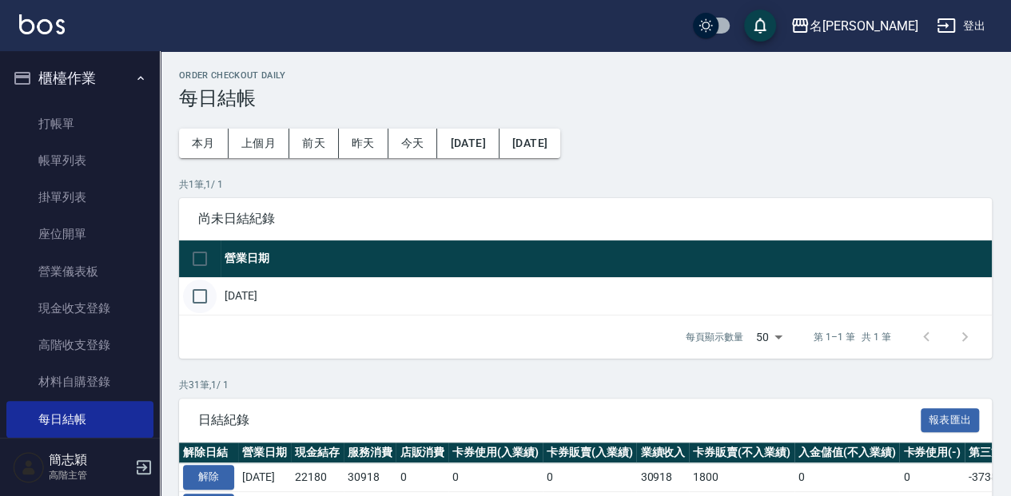
click at [194, 296] on input "checkbox" at bounding box center [200, 297] width 34 height 34
checkbox input "true"
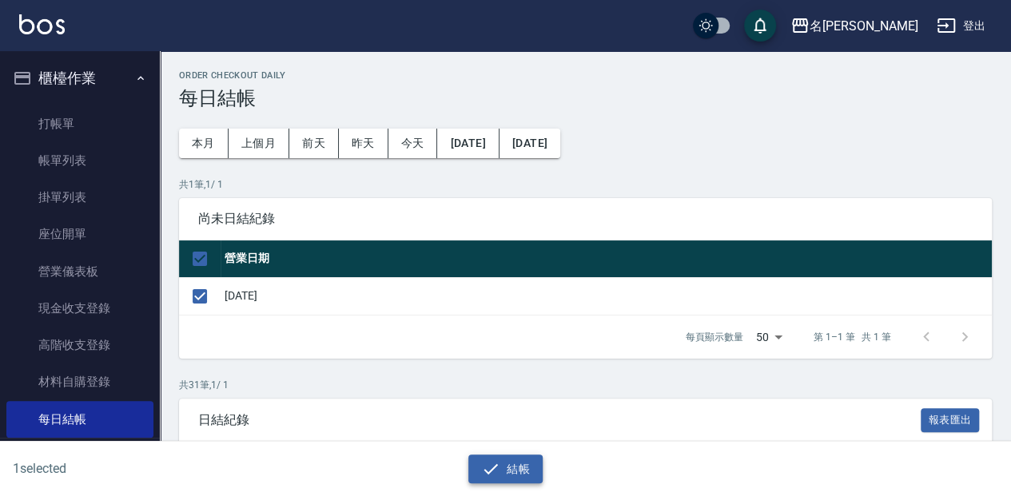
click at [488, 460] on icon "button" at bounding box center [490, 469] width 19 height 19
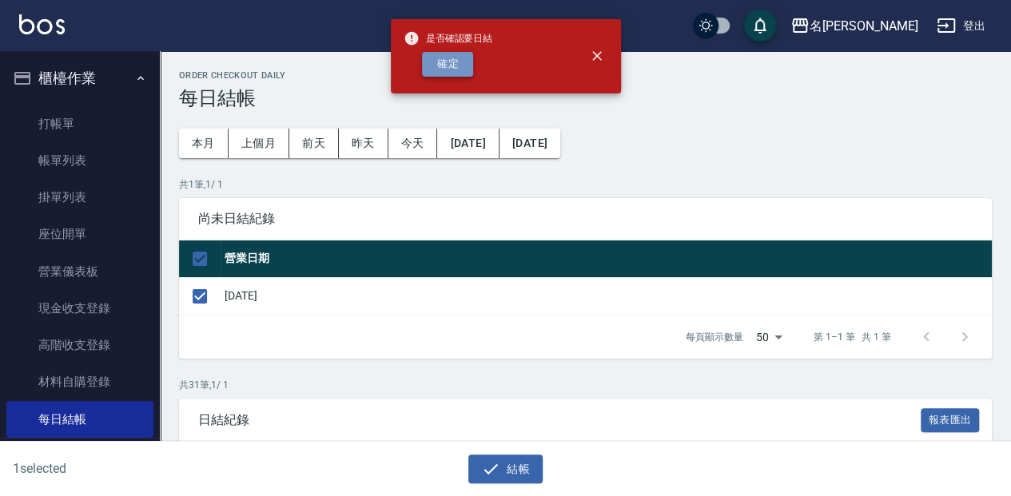
click at [447, 64] on button "確定" at bounding box center [447, 64] width 51 height 25
checkbox input "false"
